Goal: Transaction & Acquisition: Purchase product/service

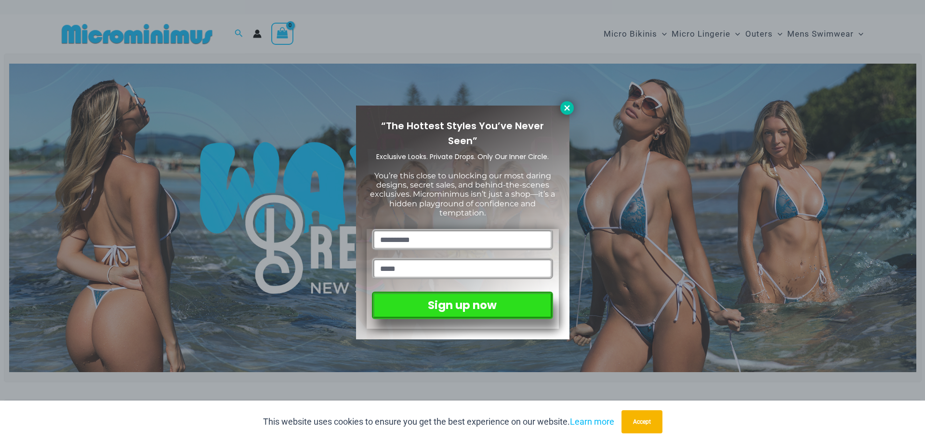
click at [566, 111] on icon at bounding box center [567, 108] width 9 height 9
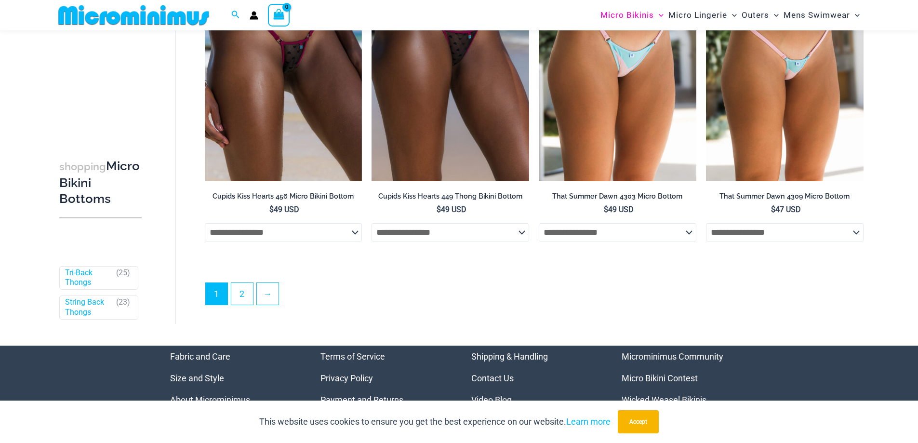
scroll to position [2885, 0]
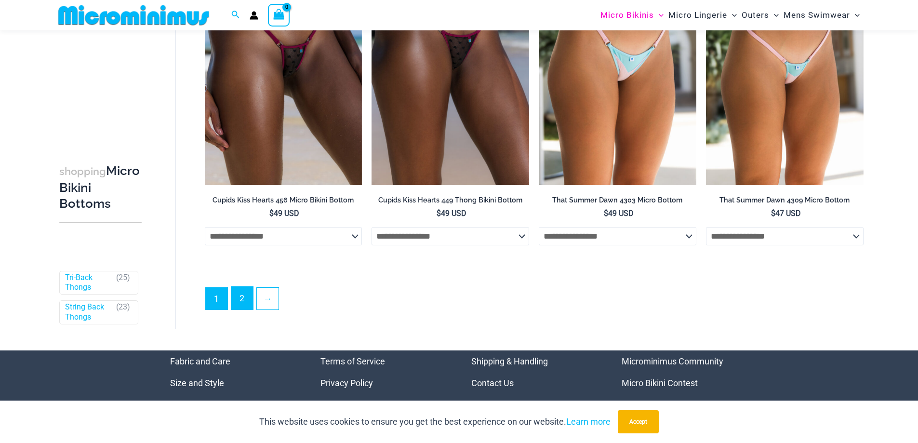
drag, startPoint x: 245, startPoint y: 299, endPoint x: 255, endPoint y: 288, distance: 14.7
click at [244, 299] on link "2" at bounding box center [242, 298] width 22 height 23
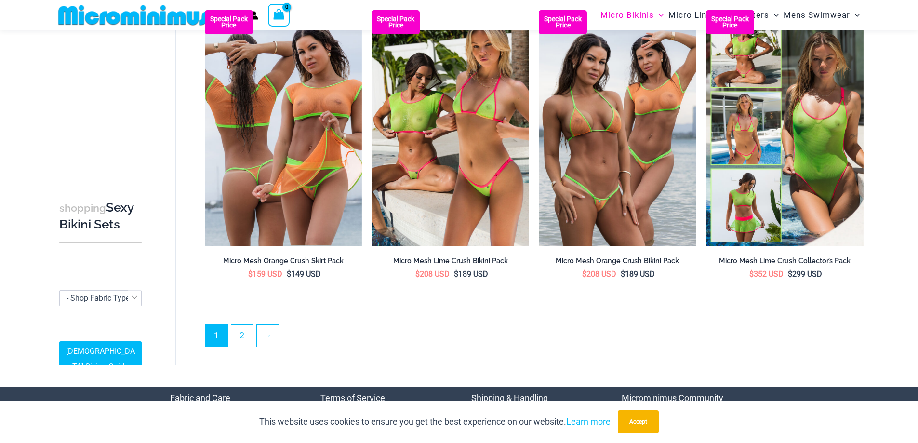
scroll to position [2317, 0]
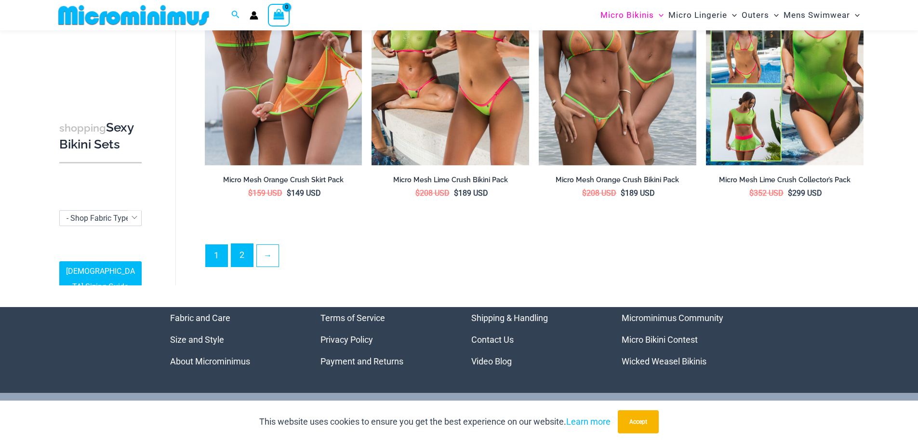
click at [244, 247] on link "2" at bounding box center [242, 255] width 22 height 23
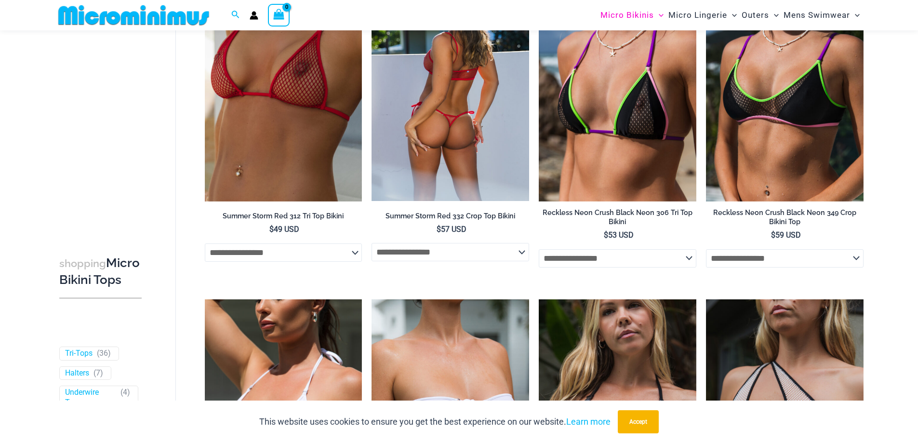
scroll to position [814, 0]
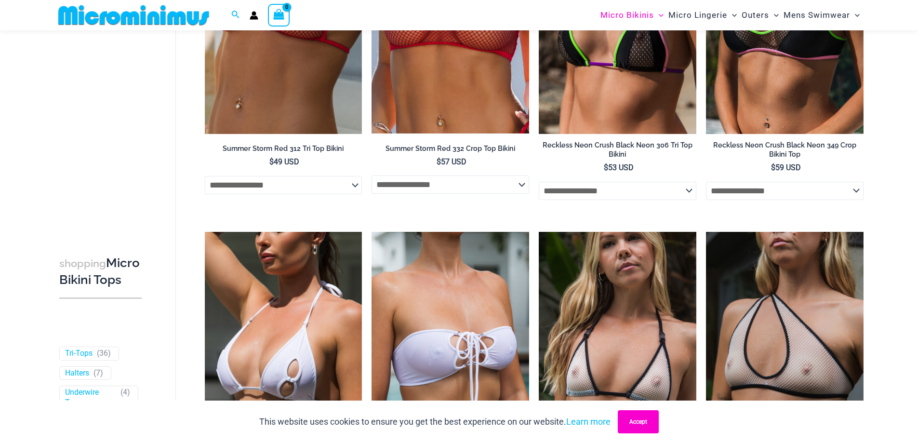
click at [634, 429] on button "Accept" at bounding box center [638, 421] width 41 height 23
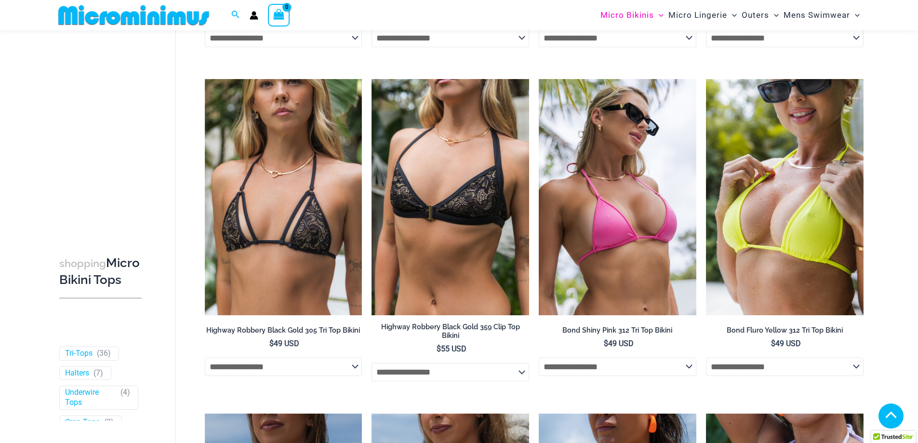
scroll to position [1296, 0]
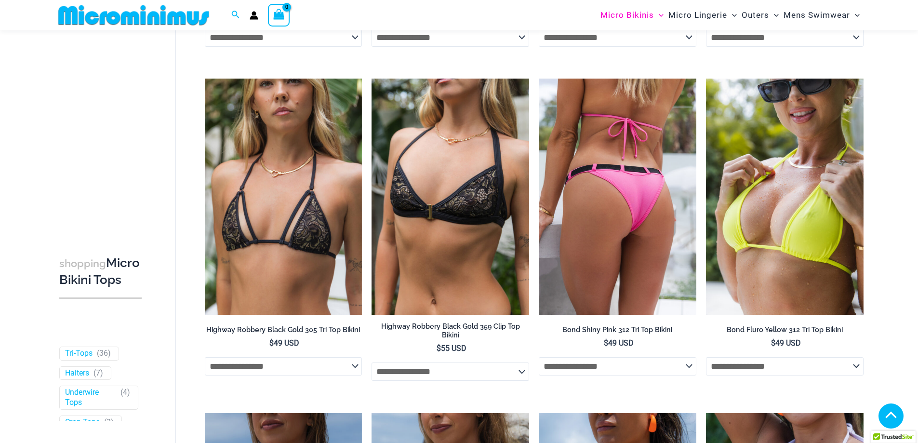
click at [586, 370] on select "**********" at bounding box center [618, 366] width 158 height 18
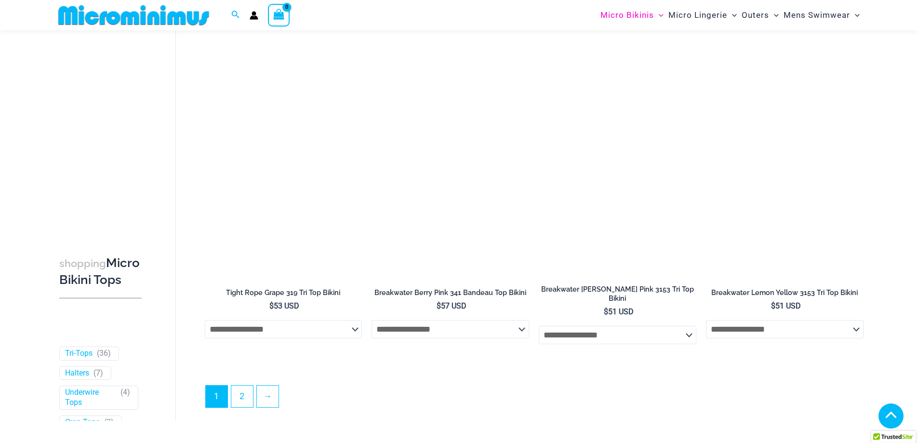
scroll to position [2668, 0]
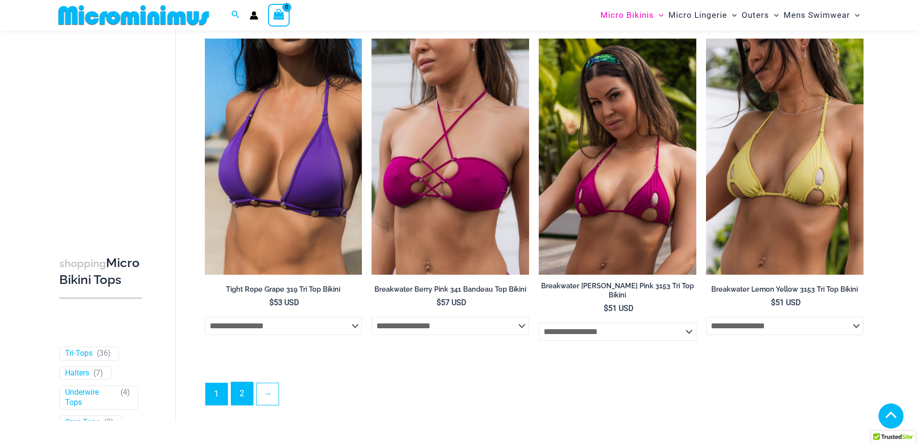
click at [238, 387] on link "2" at bounding box center [242, 393] width 22 height 23
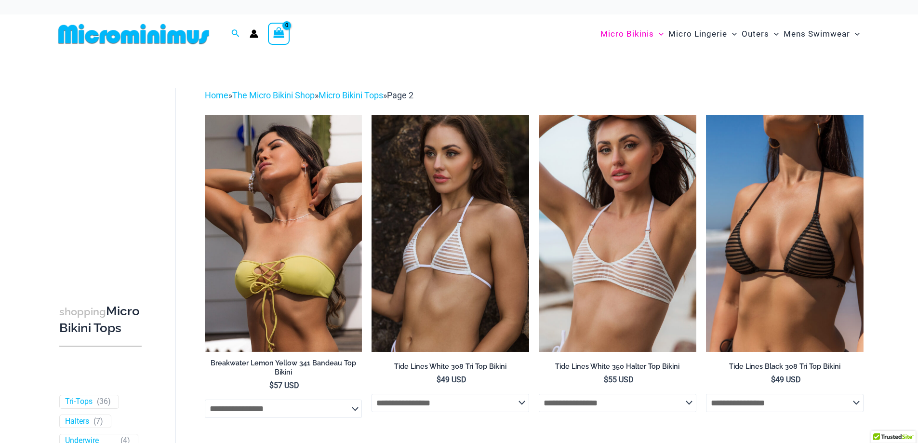
drag, startPoint x: 925, startPoint y: 73, endPoint x: 925, endPoint y: -56, distance: 129.2
